Goal: Information Seeking & Learning: Learn about a topic

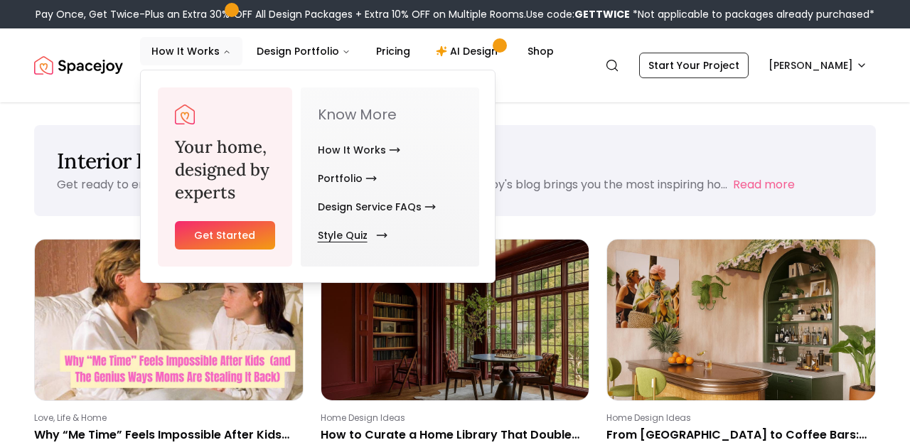
click at [334, 232] on link "Style Quiz" at bounding box center [350, 235] width 64 height 28
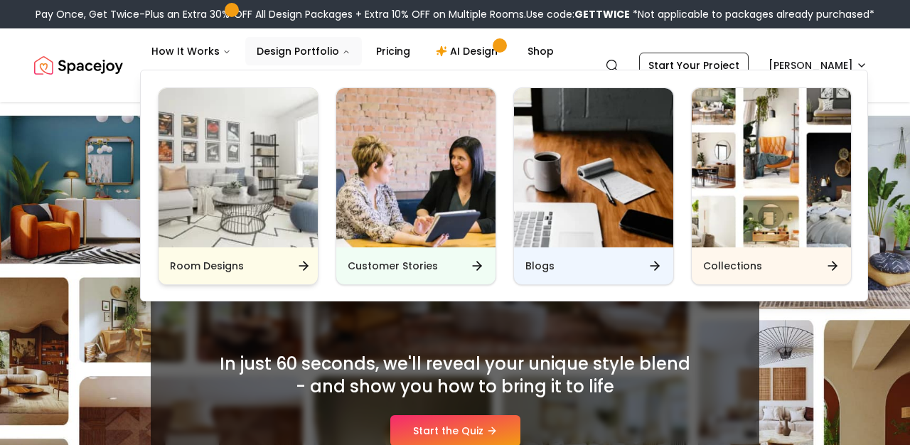
click at [297, 260] on icon "Main" at bounding box center [303, 266] width 14 height 14
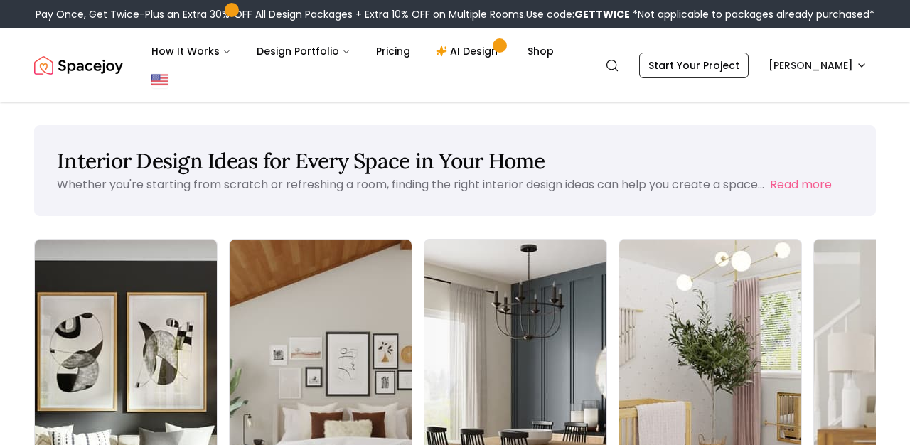
click at [816, 267] on img at bounding box center [905, 401] width 191 height 338
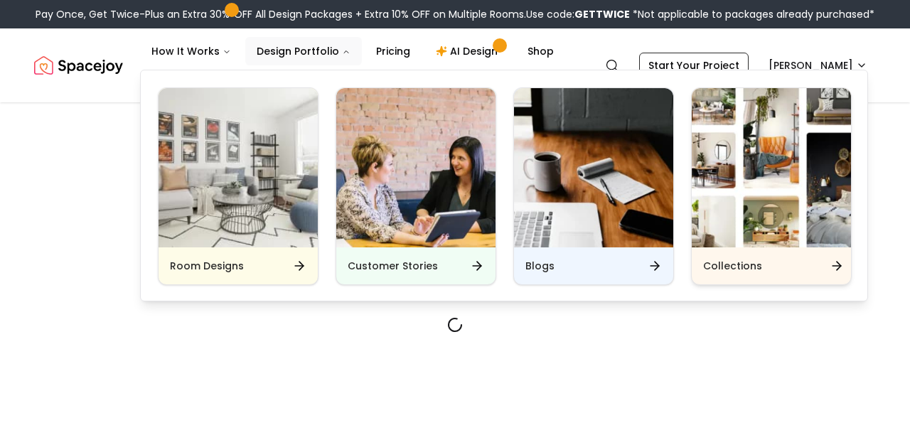
click at [752, 257] on div "Collections" at bounding box center [771, 265] width 159 height 37
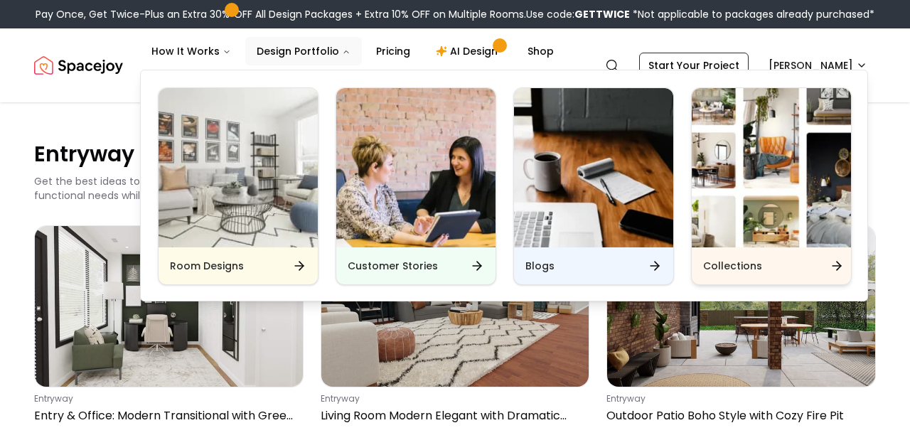
click at [751, 267] on h6 "Collections" at bounding box center [732, 266] width 59 height 14
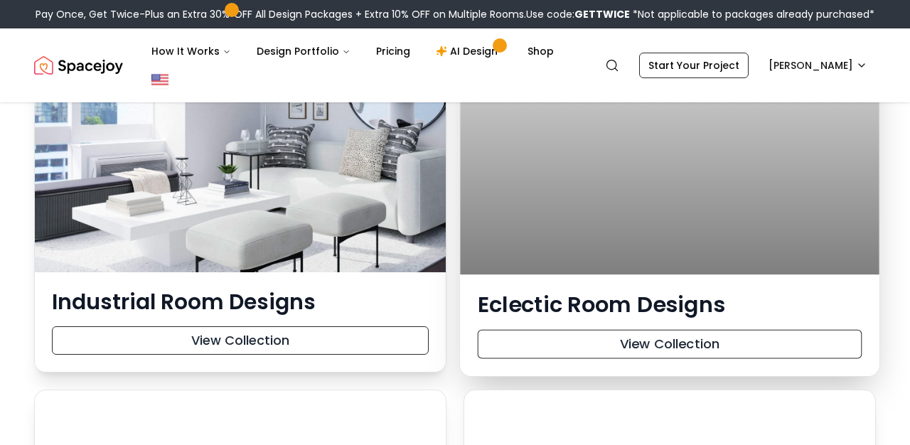
scroll to position [24450, 0]
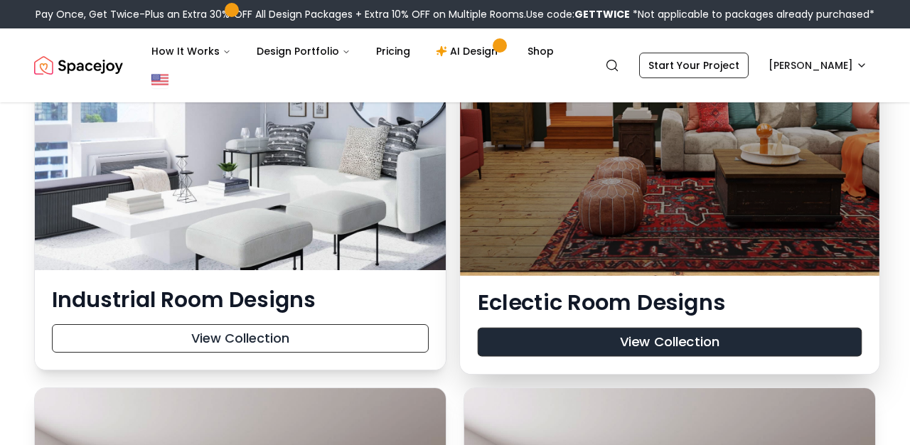
click at [537, 329] on button "View Collection" at bounding box center [670, 342] width 385 height 29
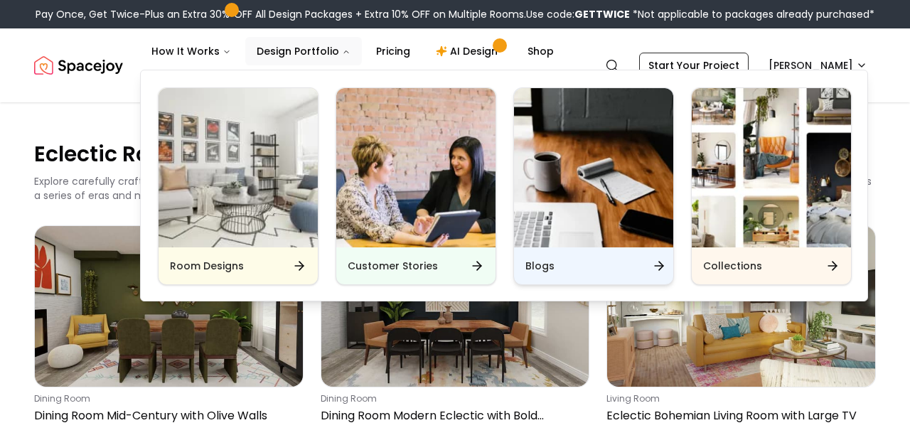
click at [598, 255] on div "Blogs" at bounding box center [593, 265] width 159 height 37
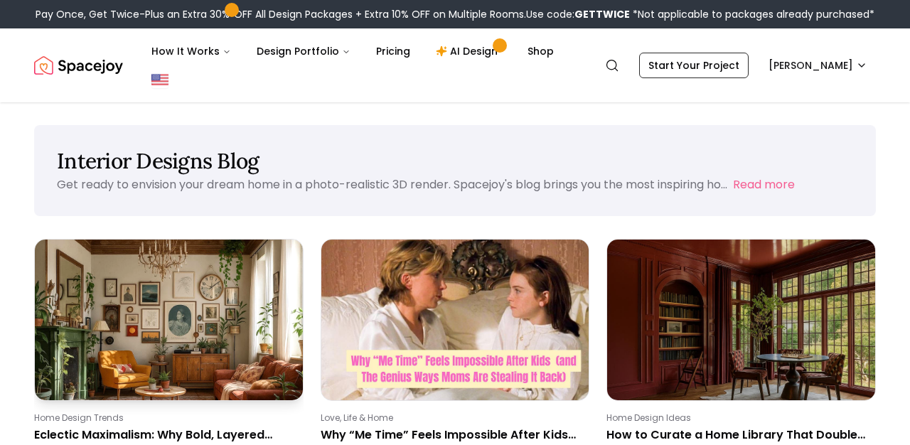
click at [224, 430] on p "Eclectic Maximalism: Why Bold, Layered Interiors Are 2025’s Hottest Design Trend" at bounding box center [166, 435] width 264 height 17
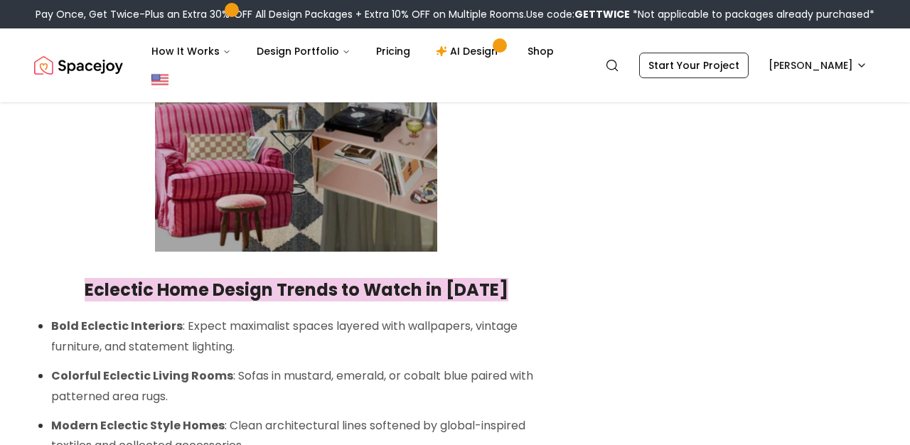
scroll to position [2567, 0]
